Goal: Transaction & Acquisition: Purchase product/service

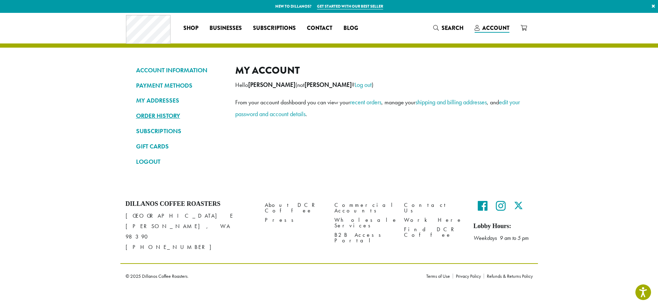
click at [175, 117] on link "ORDER HISTORY" at bounding box center [180, 116] width 89 height 12
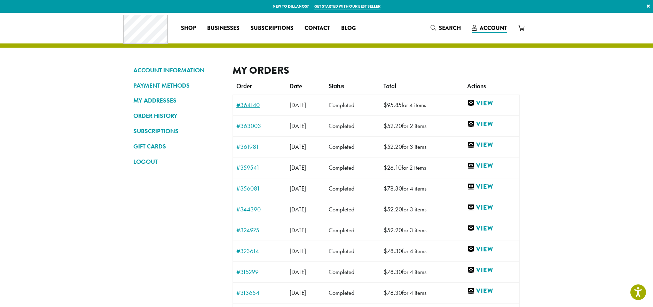
click at [255, 106] on link "#364140" at bounding box center [259, 105] width 46 height 6
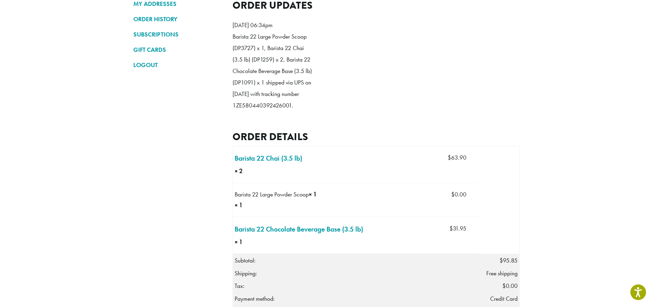
scroll to position [104, 0]
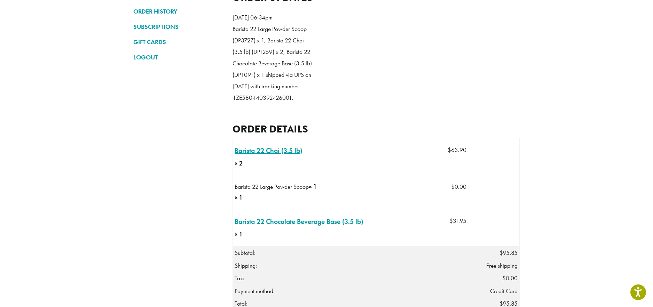
click at [246, 156] on link "Barista 22 Chai (3.5 lb) × 2" at bounding box center [267, 150] width 67 height 10
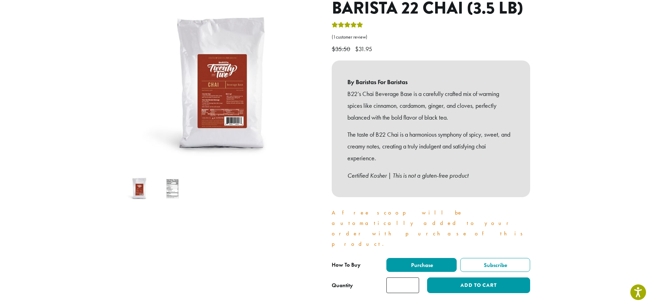
scroll to position [104, 0]
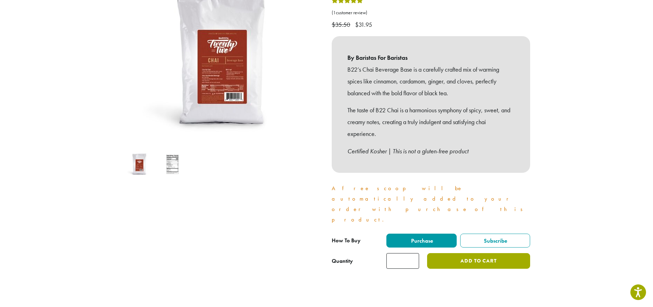
click at [490, 253] on button "Add to cart" at bounding box center [478, 261] width 103 height 16
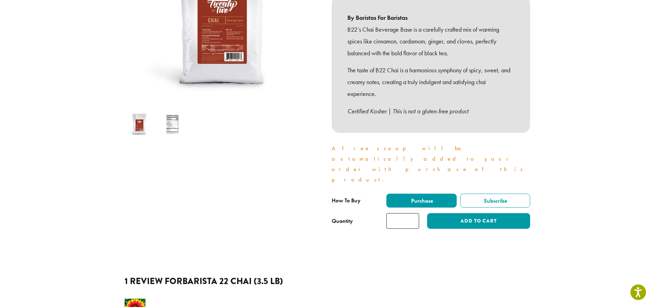
scroll to position [174, 0]
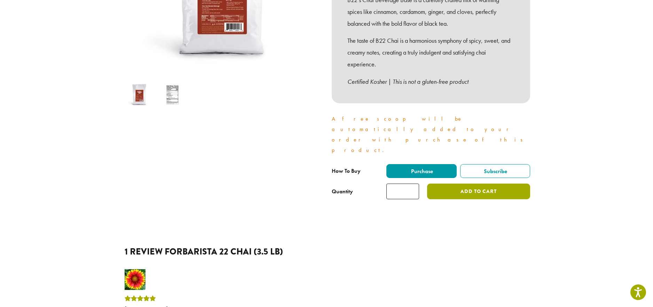
click at [490, 184] on button "Add to cart" at bounding box center [478, 192] width 103 height 16
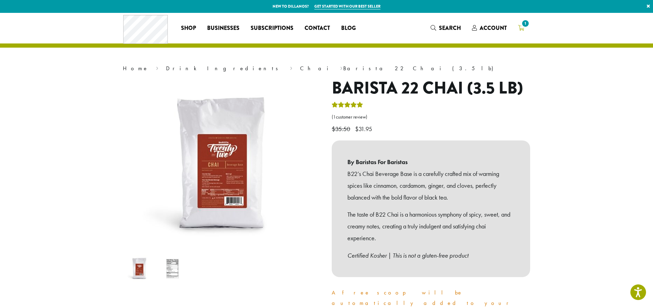
click at [524, 30] on link "1" at bounding box center [520, 27] width 17 height 11
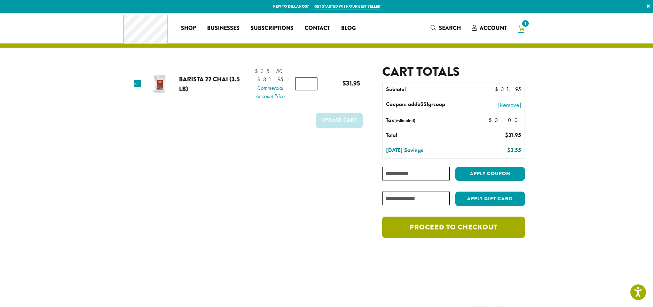
click at [473, 235] on link "Proceed to checkout" at bounding box center [453, 228] width 143 height 22
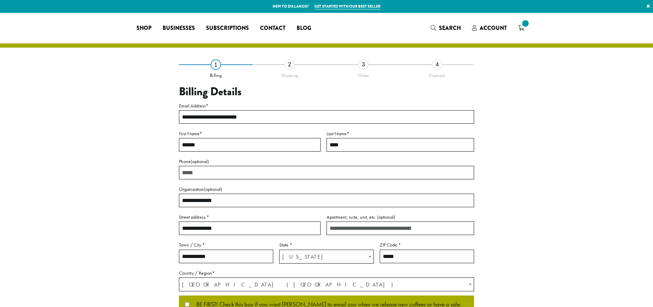
select select "**"
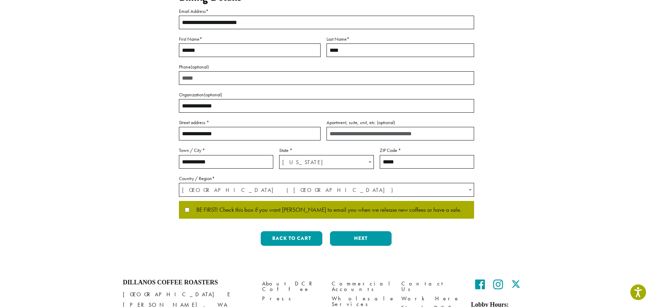
scroll to position [104, 0]
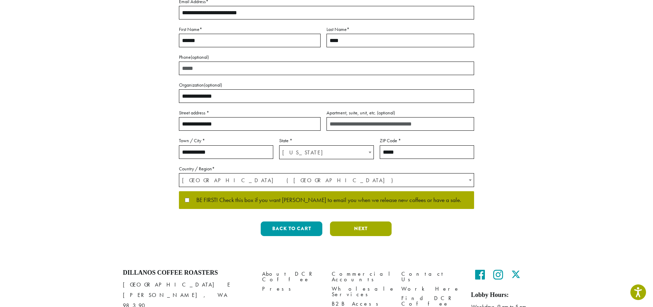
click at [349, 233] on button "Next" at bounding box center [361, 229] width 62 height 15
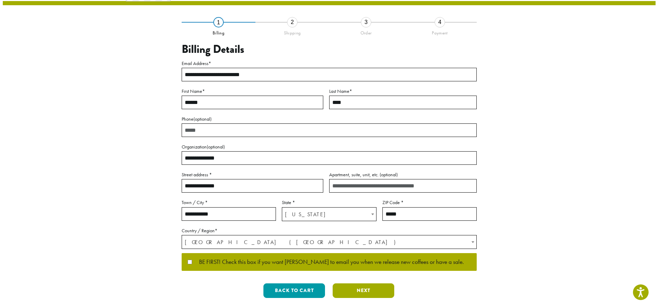
scroll to position [0, 0]
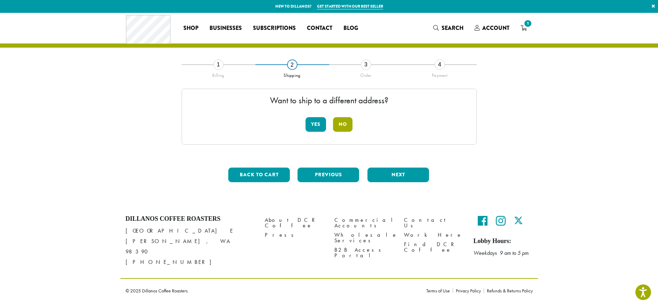
click at [339, 121] on button "No" at bounding box center [342, 124] width 19 height 15
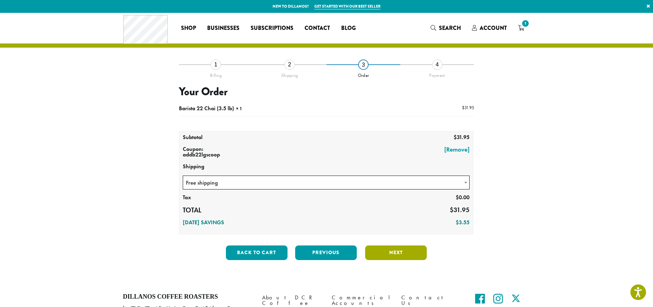
click at [377, 255] on button "Next" at bounding box center [396, 253] width 62 height 15
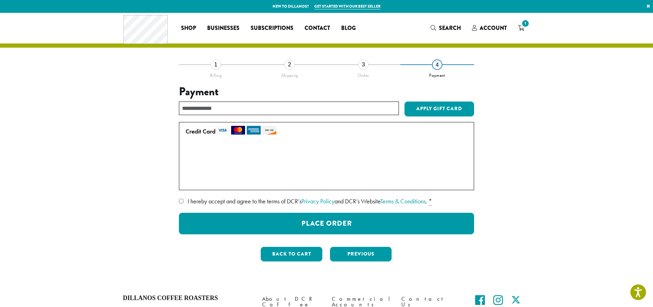
click at [183, 202] on label "I hereby accept and agree to the terms of DCR’s Privacy Policy and DCR’s Websit…" at bounding box center [326, 201] width 295 height 11
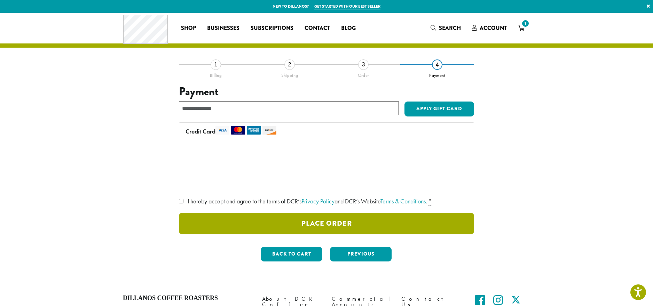
click at [278, 219] on button "Place Order" at bounding box center [326, 224] width 295 height 22
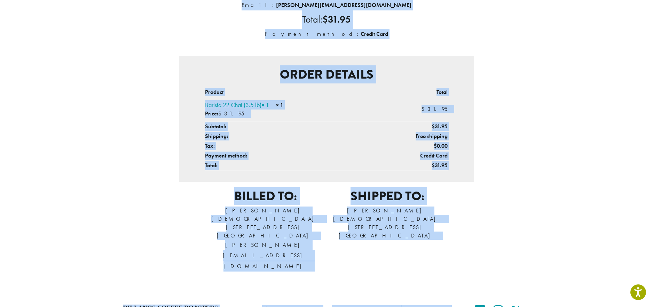
scroll to position [176, 0]
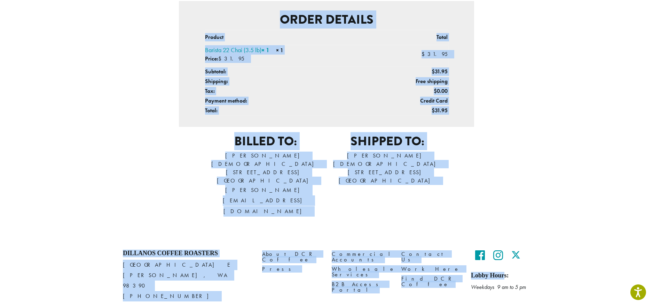
drag, startPoint x: 195, startPoint y: 85, endPoint x: 505, endPoint y: 182, distance: 324.5
click at [505, 182] on div "Thank you. Your order has been received. Order number: 365167 Date: [DATE] Emai…" at bounding box center [326, 56] width 397 height 334
